Goal: Task Accomplishment & Management: Use online tool/utility

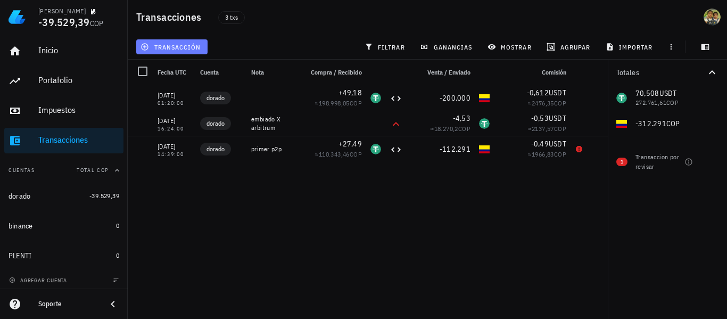
click at [179, 48] on span "transacción" at bounding box center [172, 47] width 58 height 9
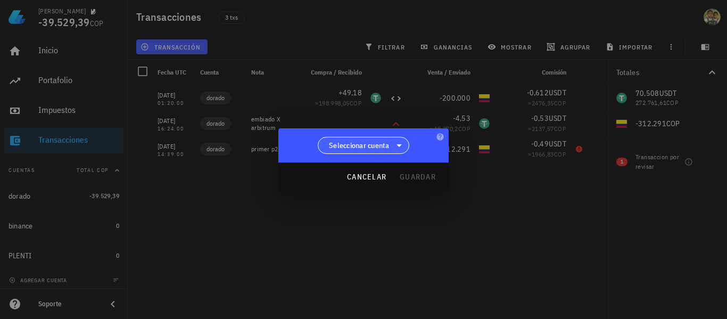
click at [395, 142] on icon at bounding box center [399, 145] width 13 height 13
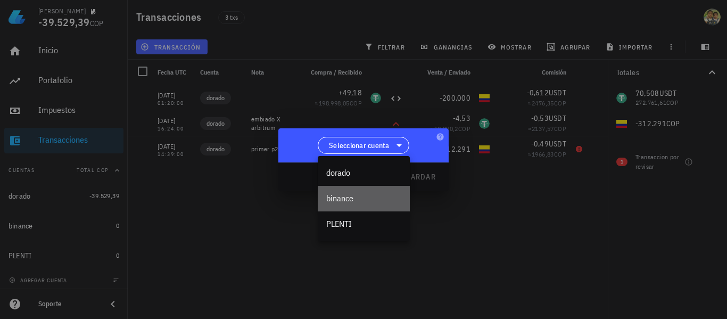
click at [369, 191] on div "binance" at bounding box center [364, 199] width 92 height 26
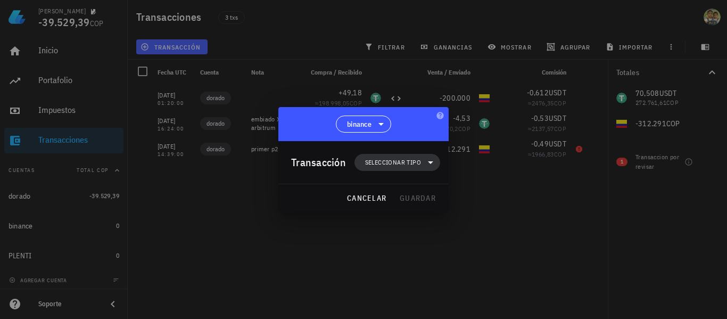
click at [406, 162] on span "Seleccionar tipo" at bounding box center [393, 162] width 56 height 11
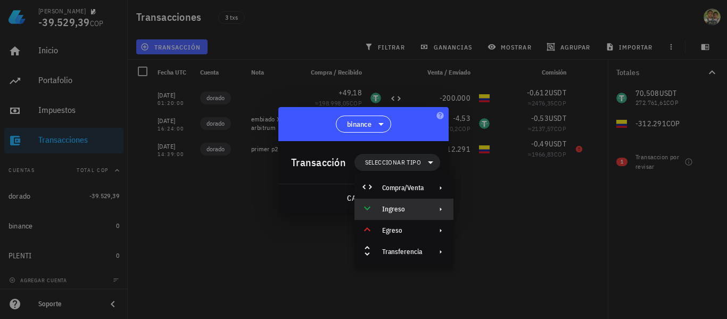
click at [441, 210] on icon at bounding box center [441, 210] width 2 height 4
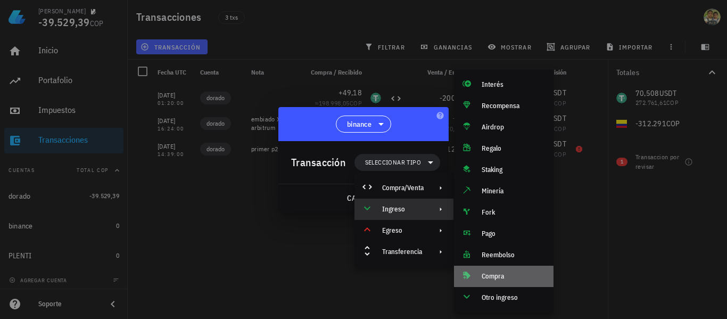
click at [496, 271] on div "Compra" at bounding box center [504, 276] width 100 height 21
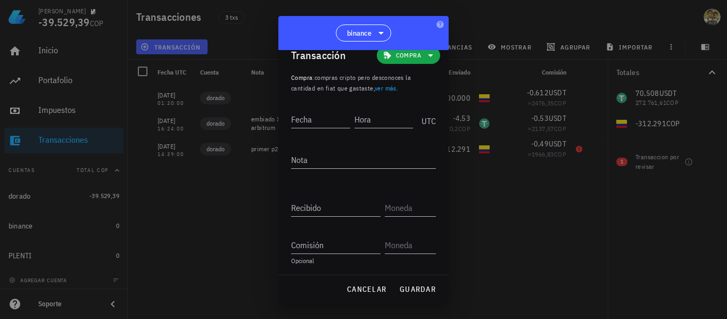
scroll to position [17, 0]
click at [322, 117] on input "Fecha" at bounding box center [321, 118] width 61 height 17
type input "[DATE]"
click at [358, 123] on input "Hora" at bounding box center [382, 118] width 61 height 17
type input "21:41:22"
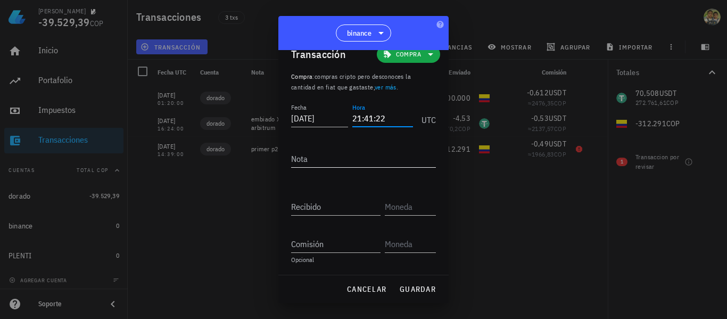
click at [328, 163] on textarea "Nota" at bounding box center [363, 158] width 145 height 17
type textarea "primer llon"
click at [319, 210] on input "Recibido" at bounding box center [335, 206] width 89 height 17
